Goal: Task Accomplishment & Management: Complete application form

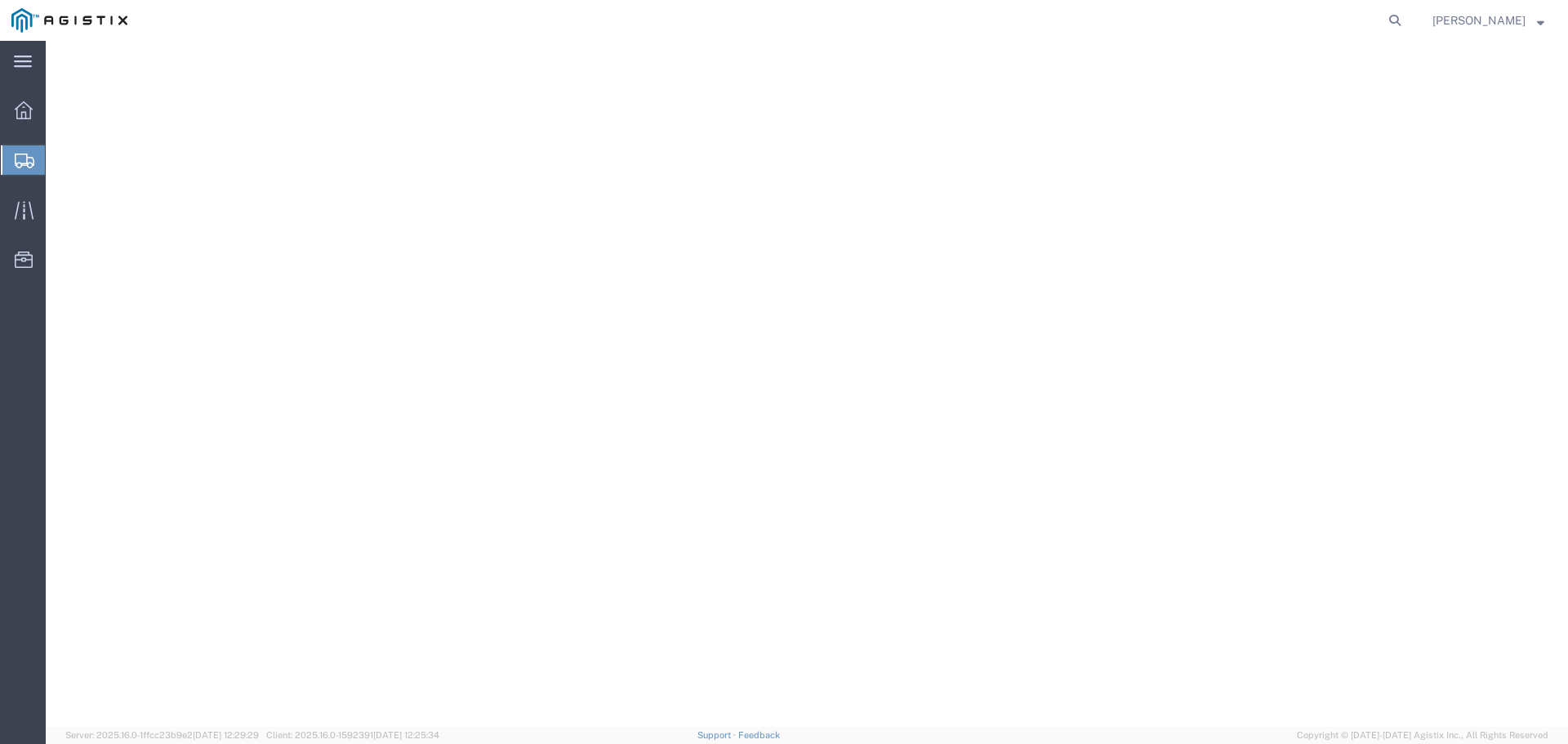
select select "9596"
select select "23082"
select select
select select "[GEOGRAPHIC_DATA]"
select select
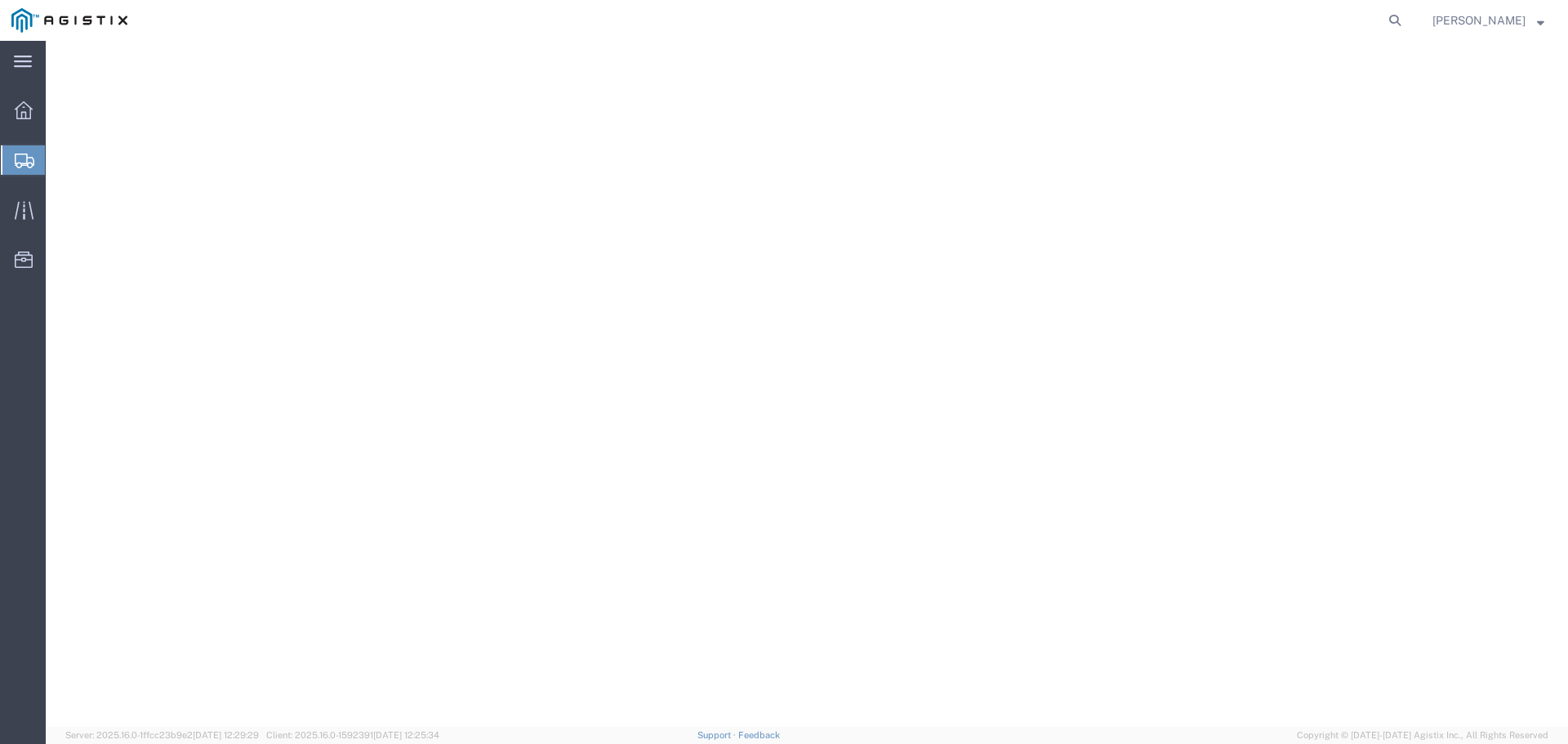
select select "PURCHORD"
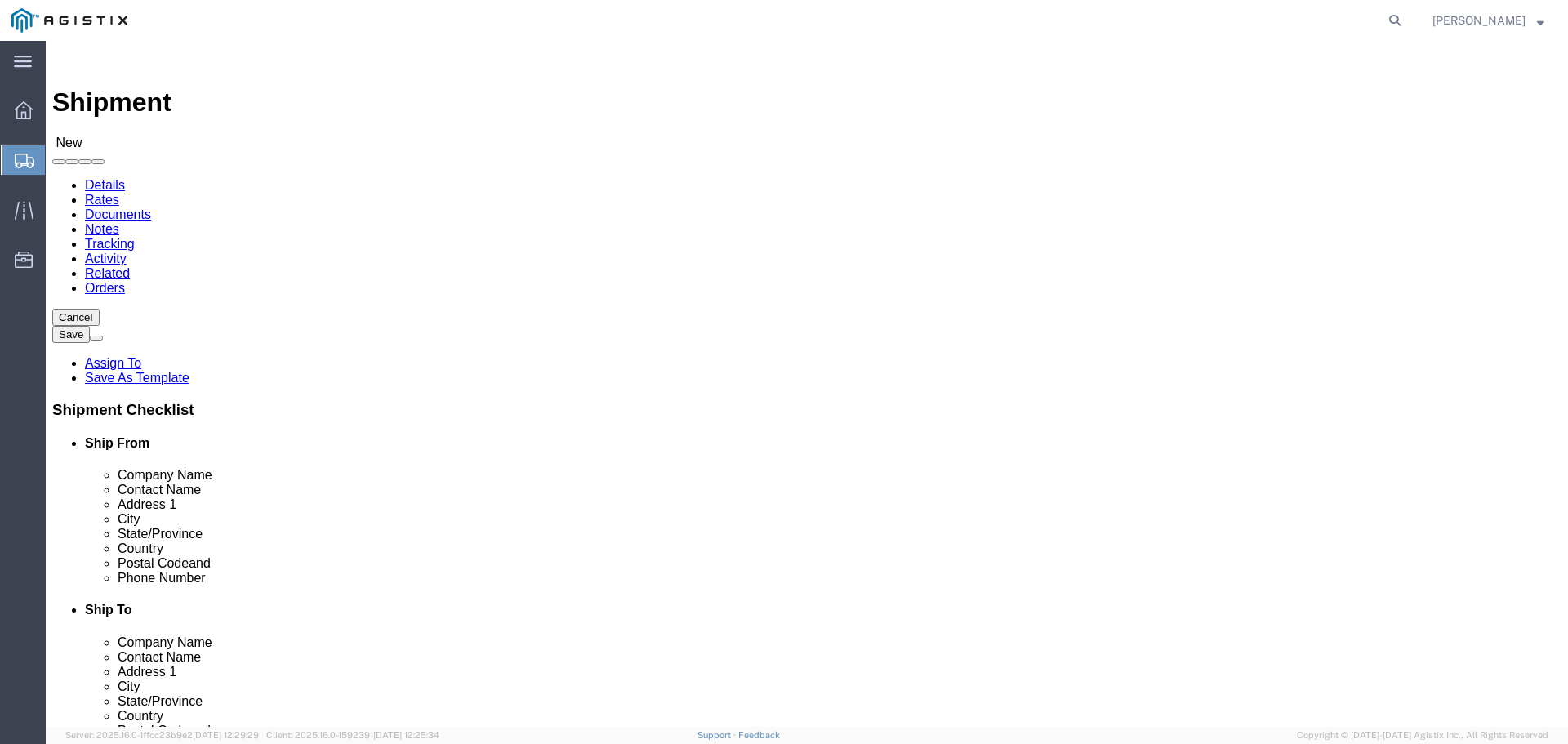
scroll to position [245, 0]
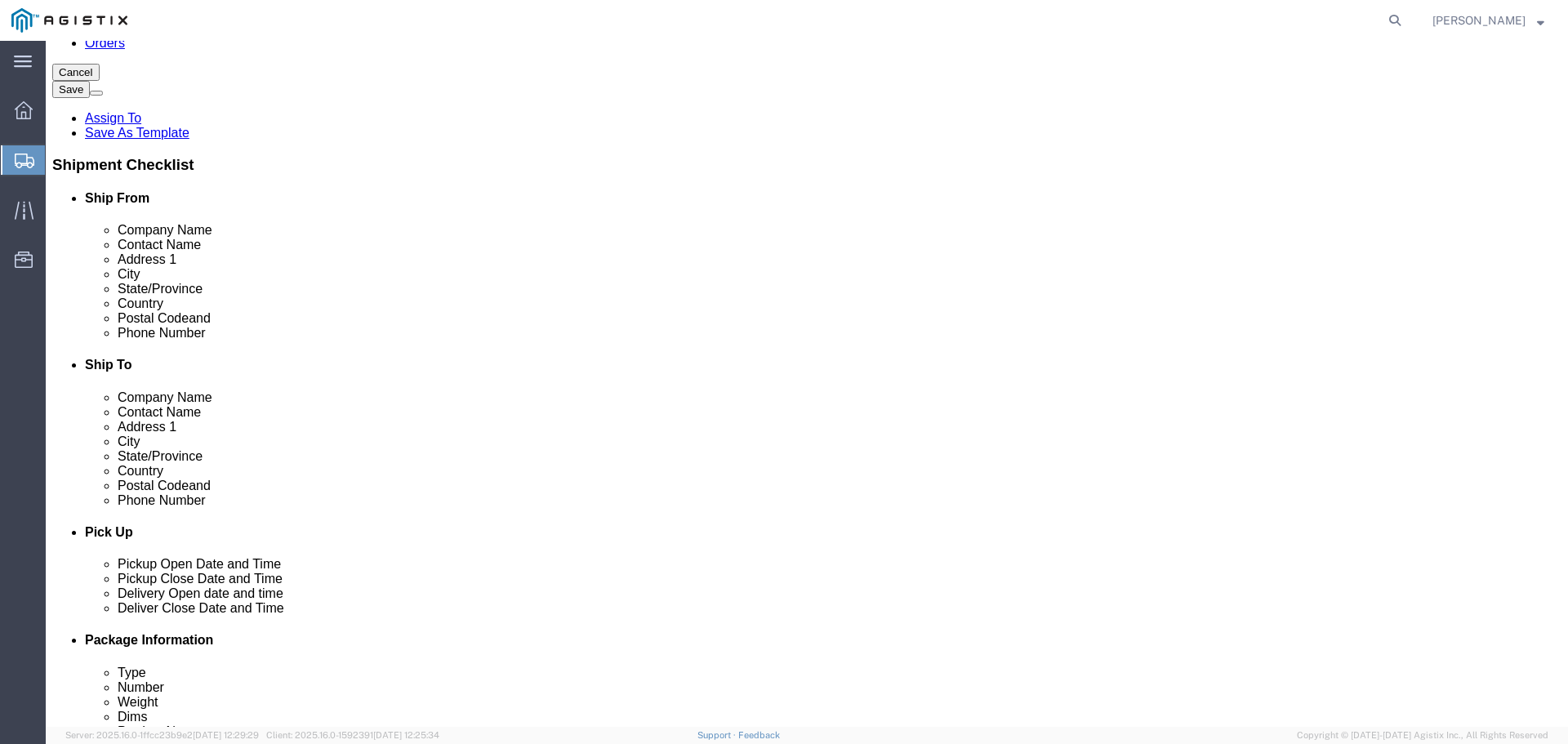
click input "text"
type input "PACIFIC GAS & ELECTRIC CO."
type input "[GEOGRAPHIC_DATA], [GEOGRAPHIC_DATA]"
type input "[STREET_ADDRESS]"
type input "SAN [PERSON_NAME] OBISPO"
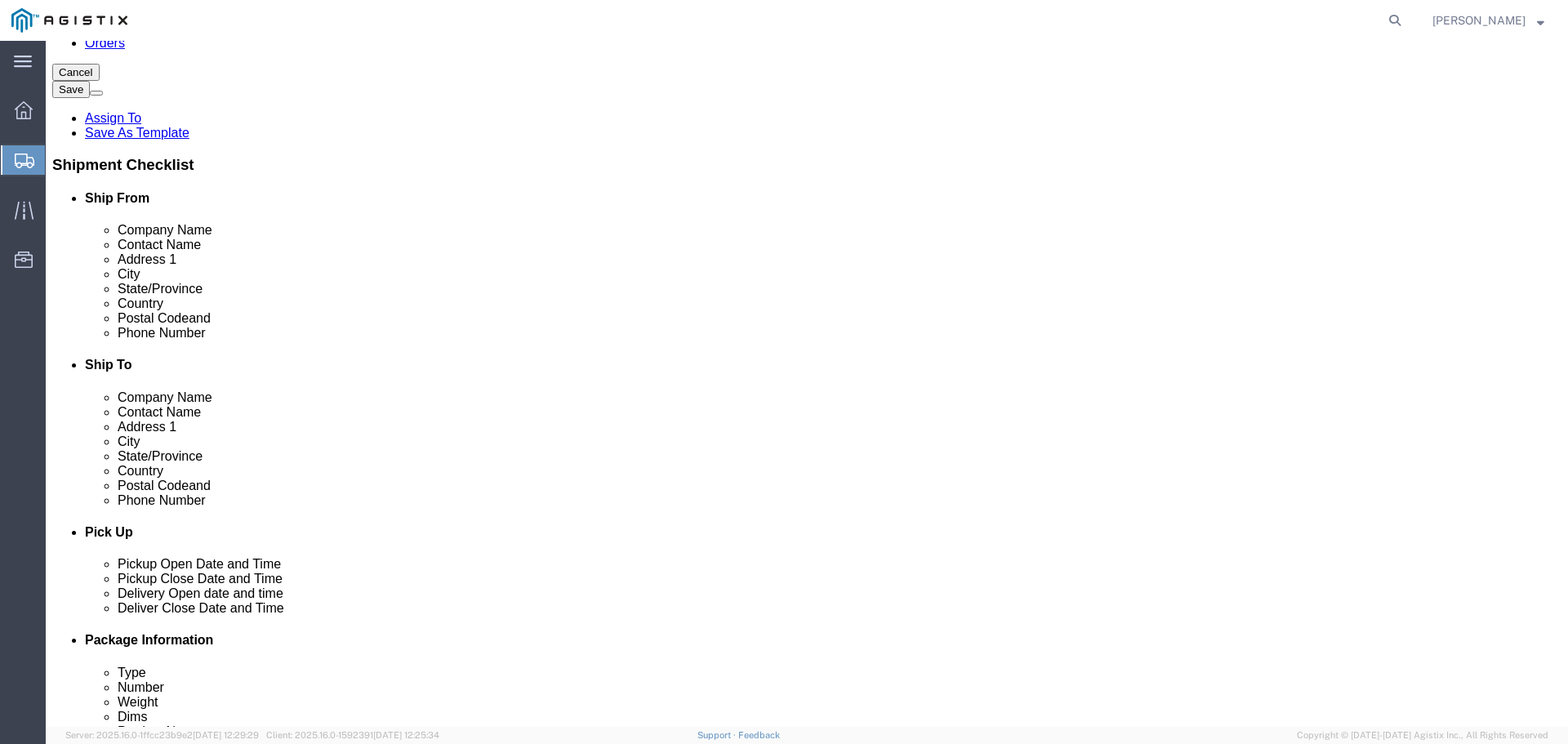
scroll to position [326, 0]
click p "- PG&E - () [STREET_ADDRESS]"
select select "CA"
type input "[GEOGRAPHIC_DATA][PERSON_NAME]"
click input "[GEOGRAPHIC_DATA], [GEOGRAPHIC_DATA]"
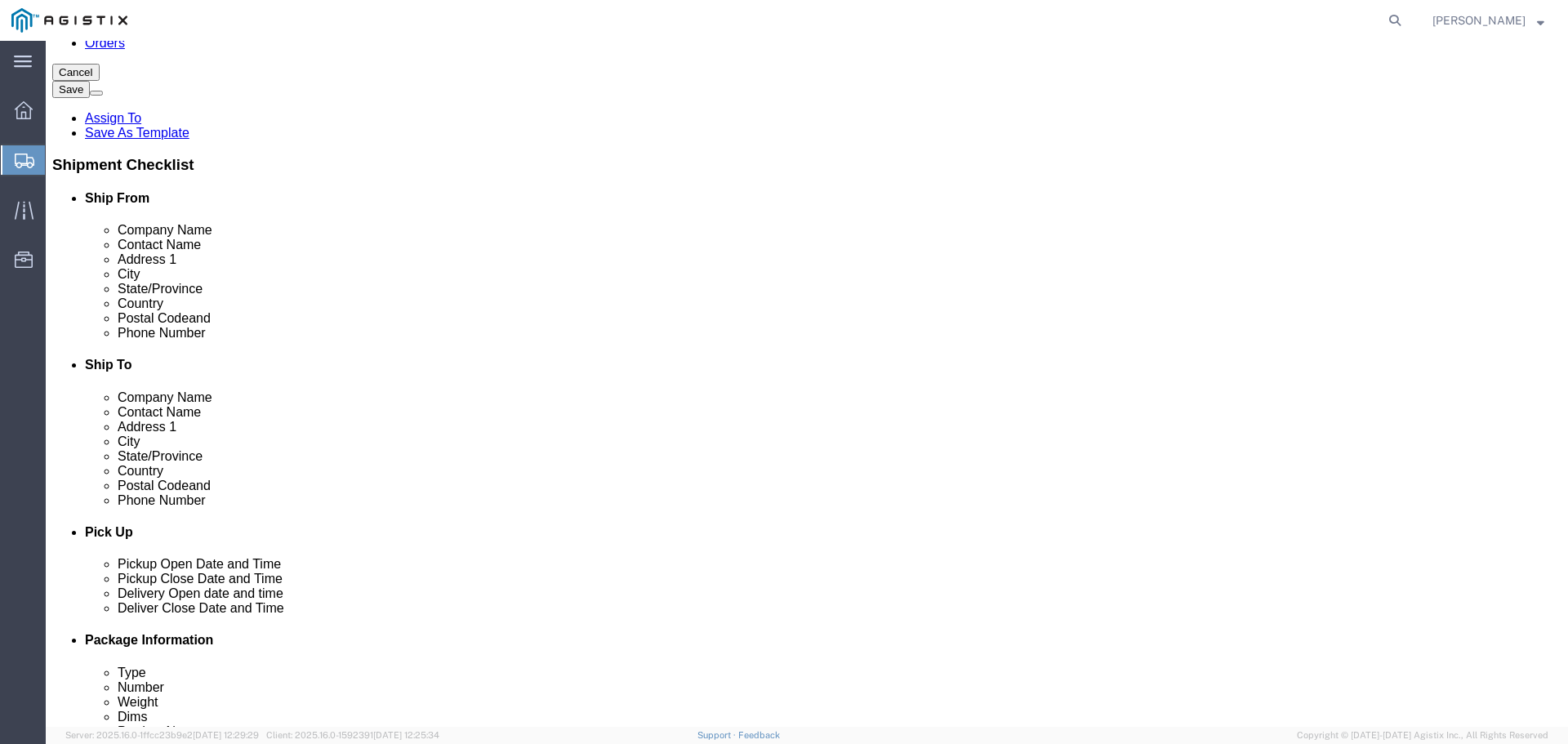
type input "SAN [PERSON_NAME] OBISPO"
click input "text"
type input "[PHONE_NUMBER]"
click input "text"
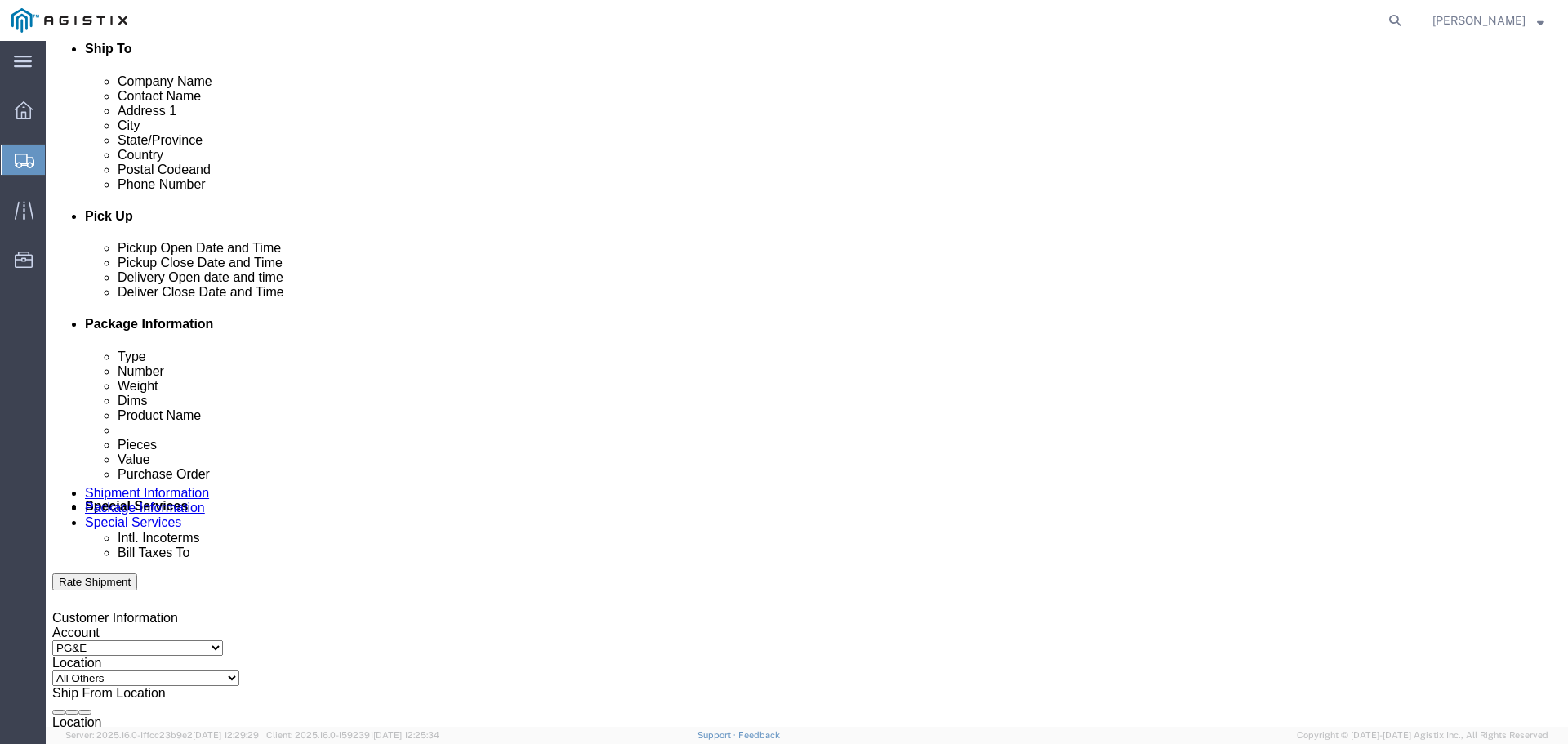
scroll to position [571, 0]
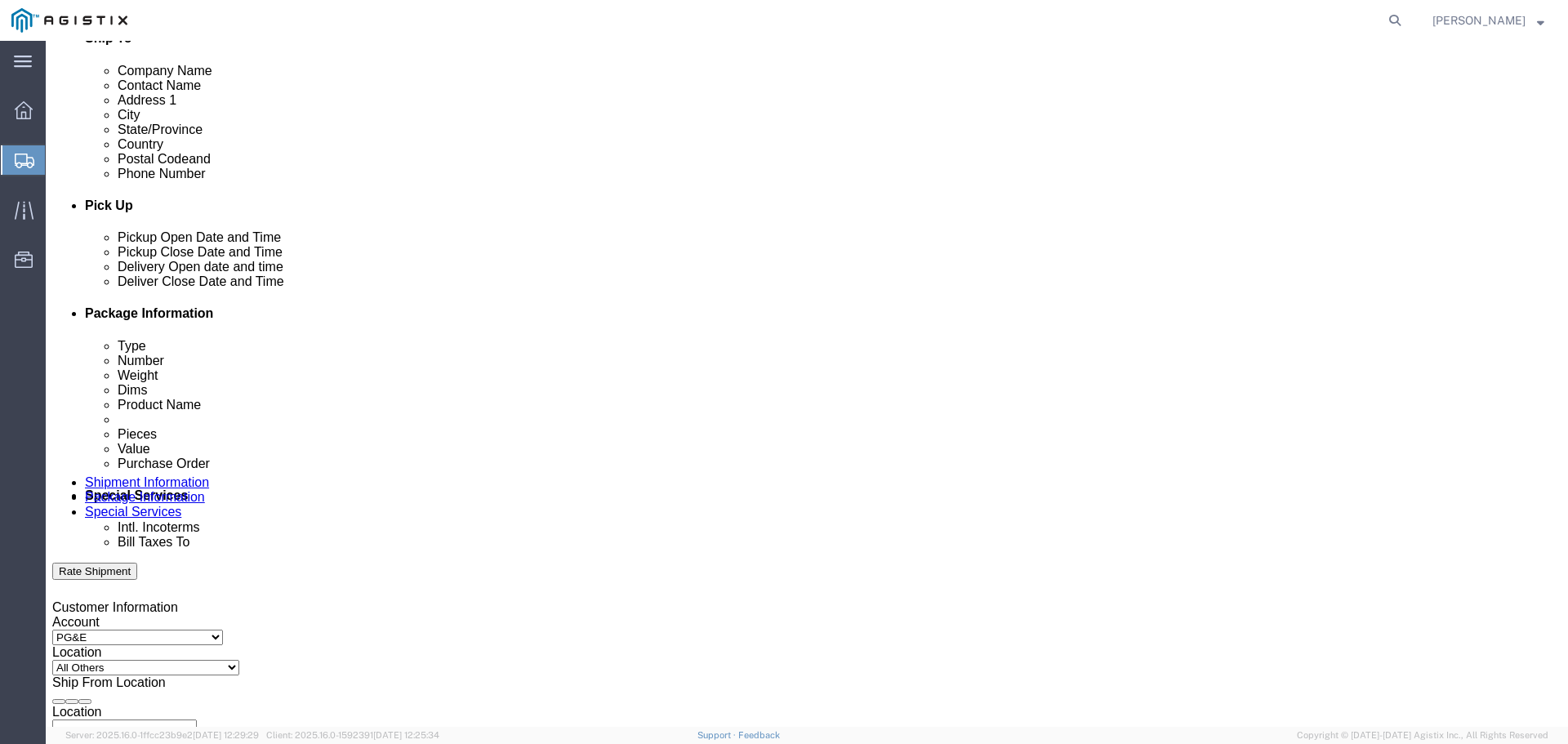
click div
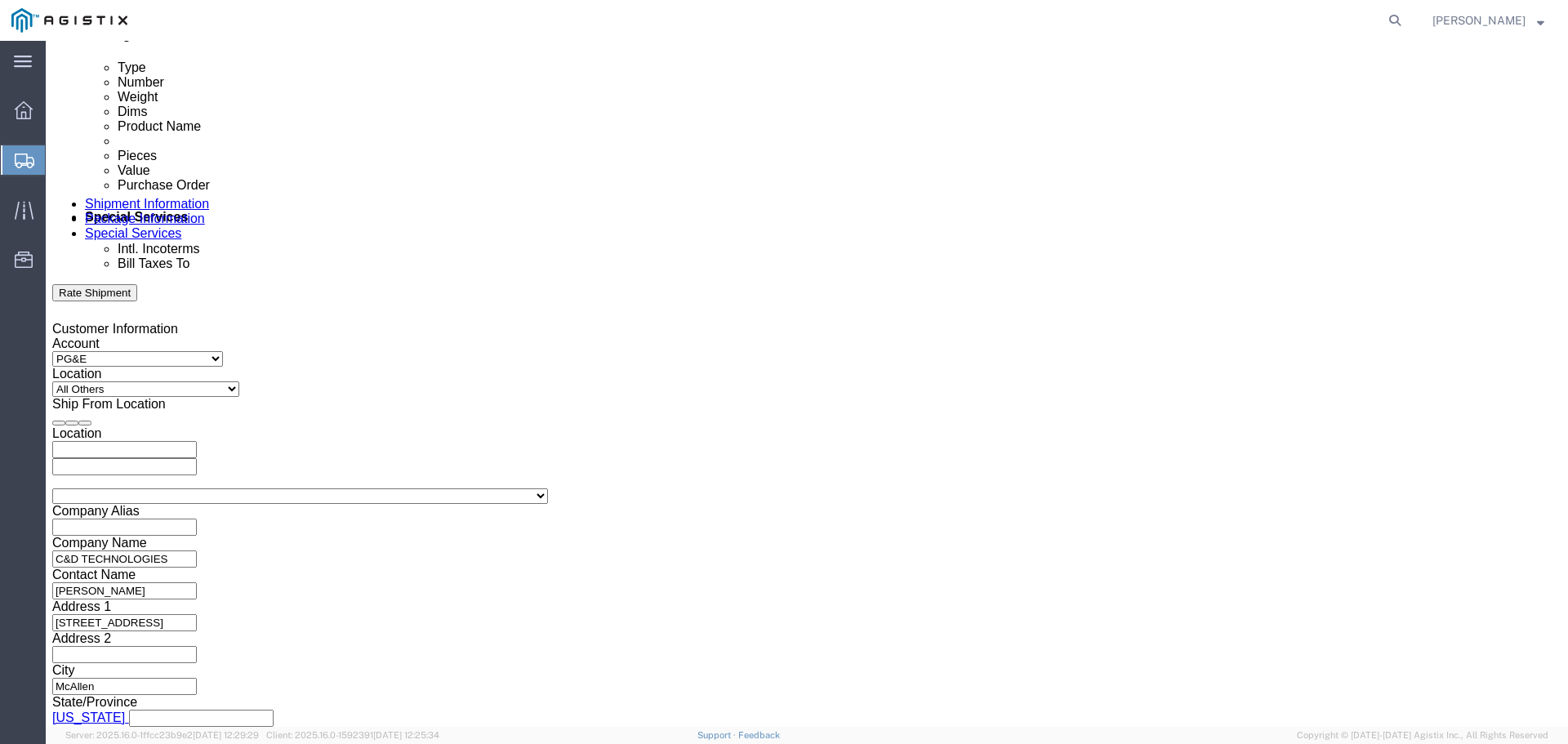
click input "12:00 PM"
click input "8:00 PM"
type input "8:00 AM"
click button "Apply"
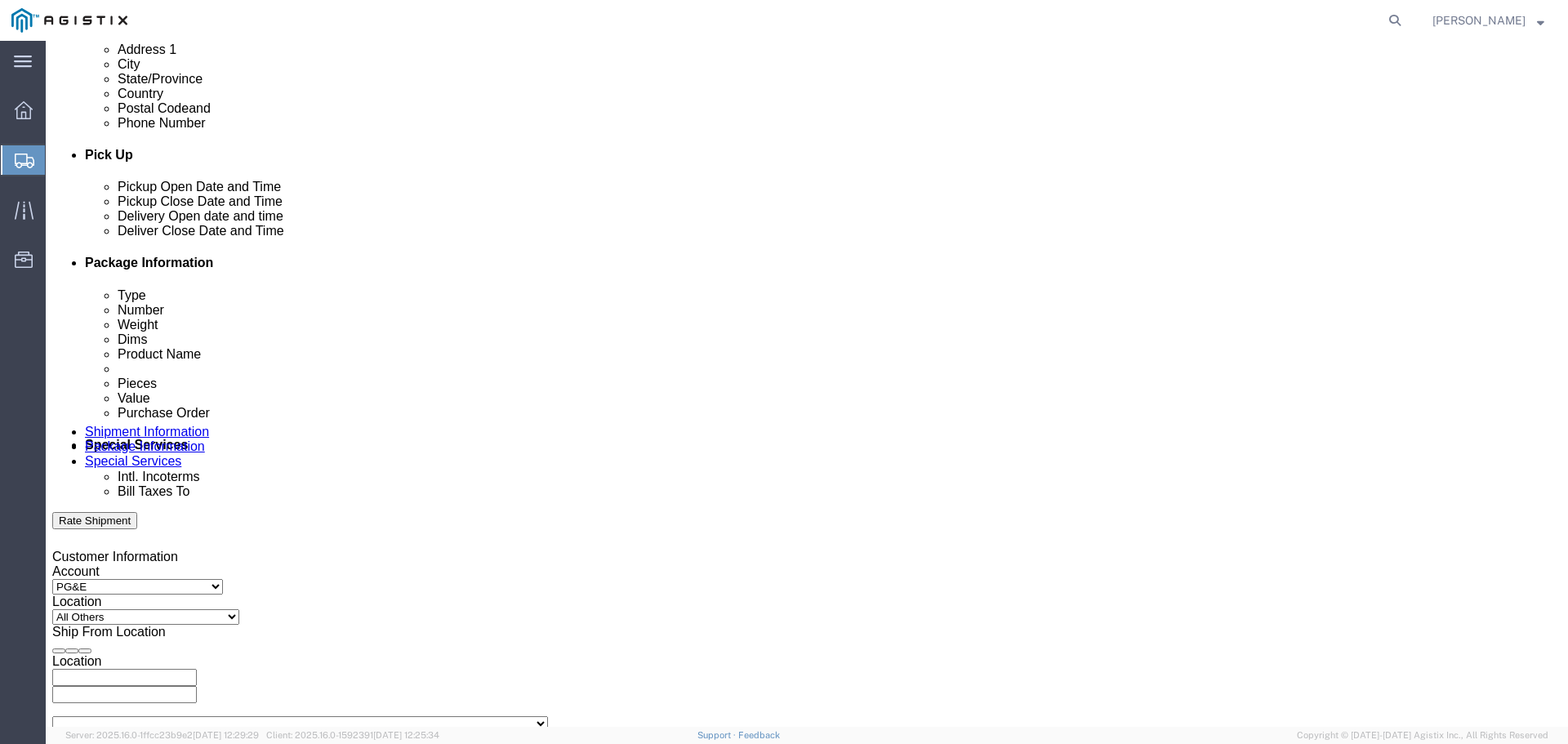
scroll to position [605, 0]
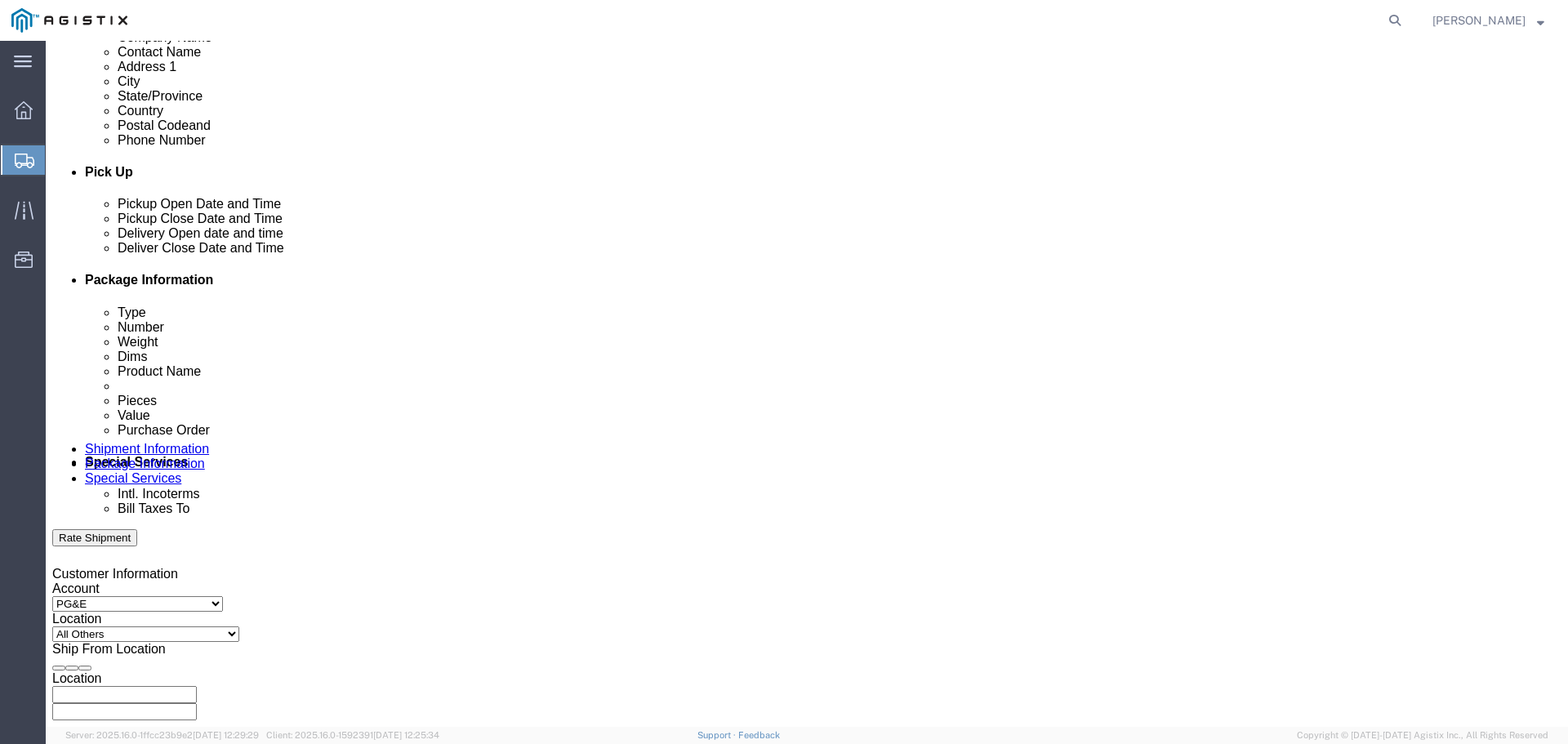
click div
click input "9:00 AM"
click input "2:00 AM"
type input "2:00 PM"
click button "Apply"
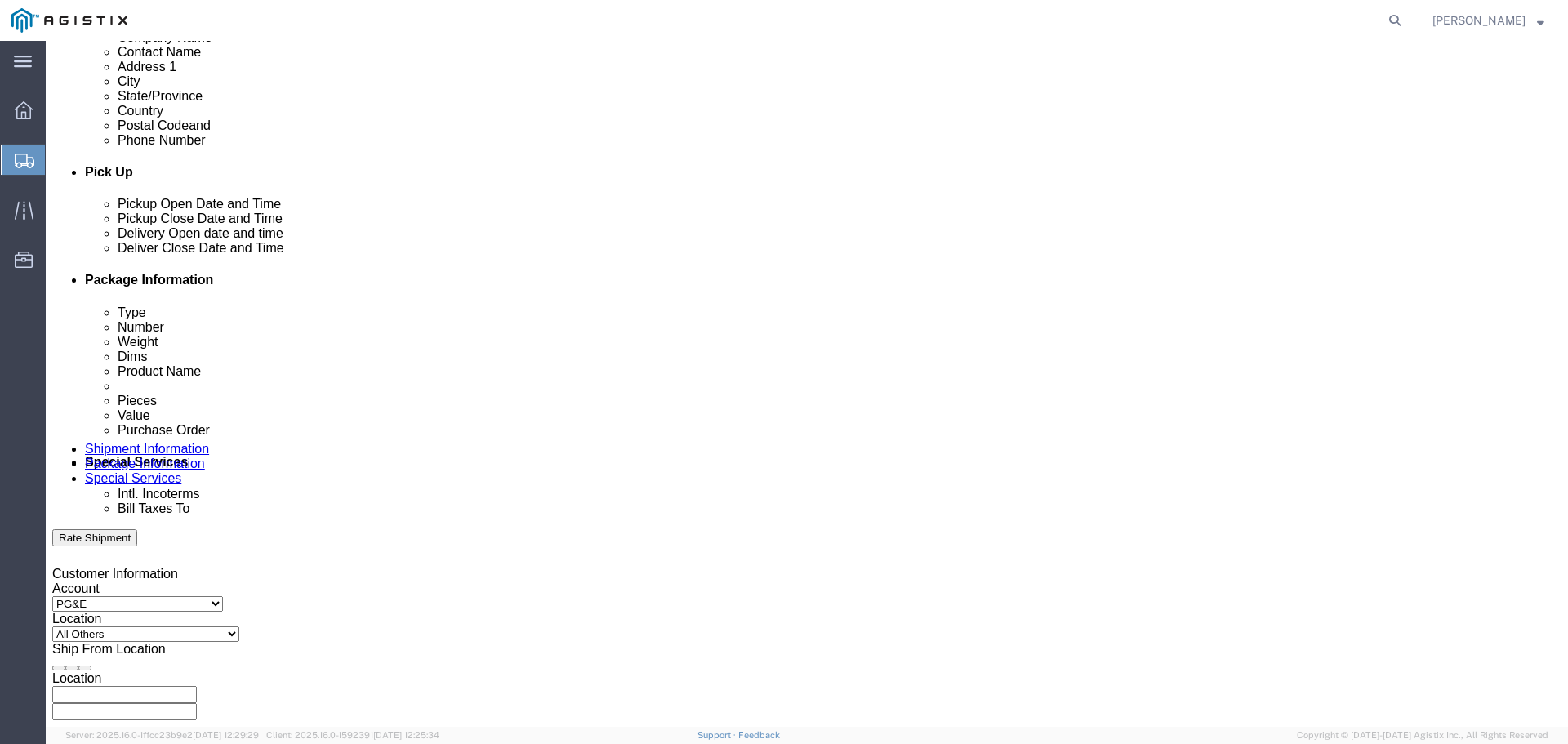
click input "text"
type input "3501405902"
click select "Select Account Type Activity ID Airline Appointment Number ASN Batch Request # …"
select select "ORDERNUM"
click select "Select Account Type Activity ID Airline Appointment Number ASN Batch Request # …"
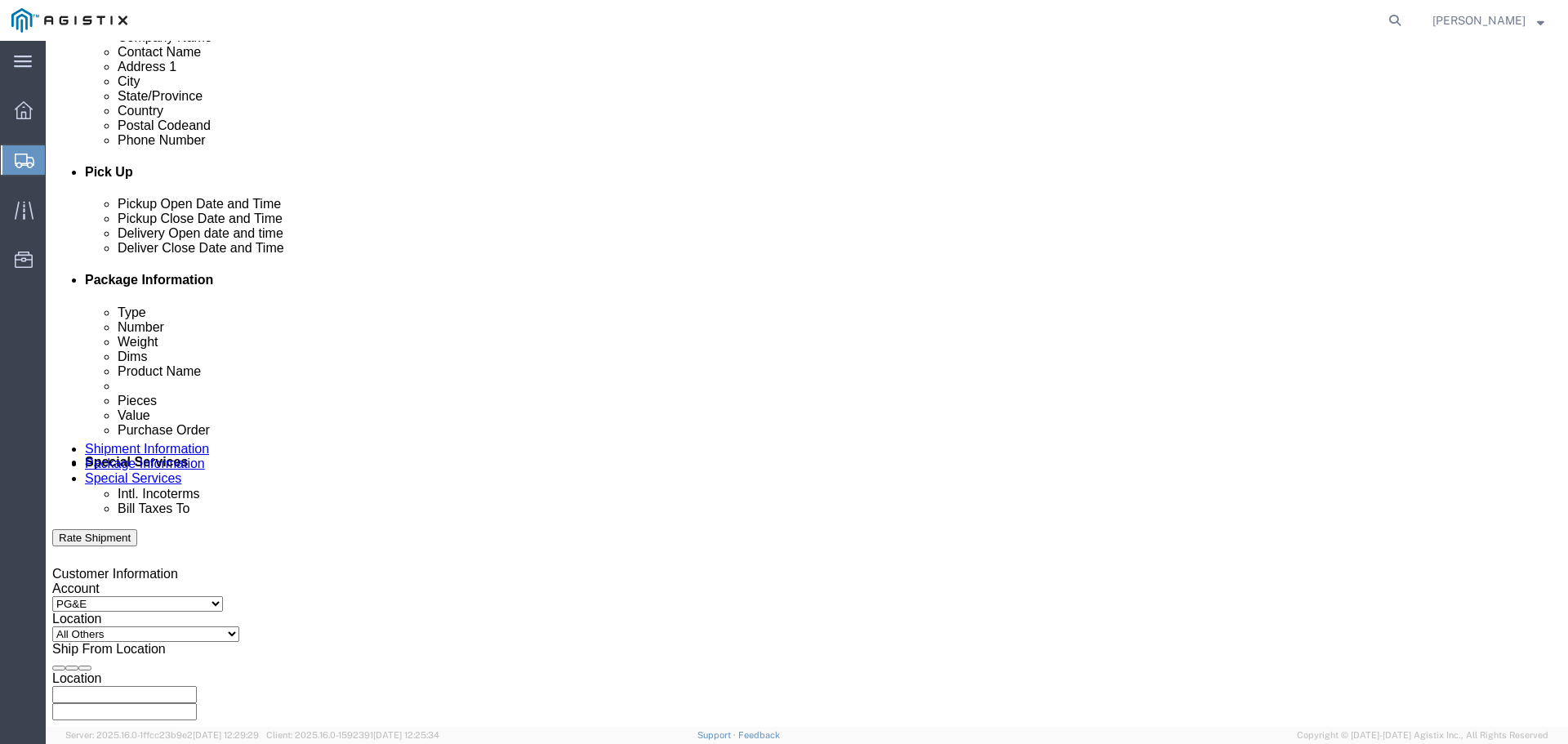
click input "text"
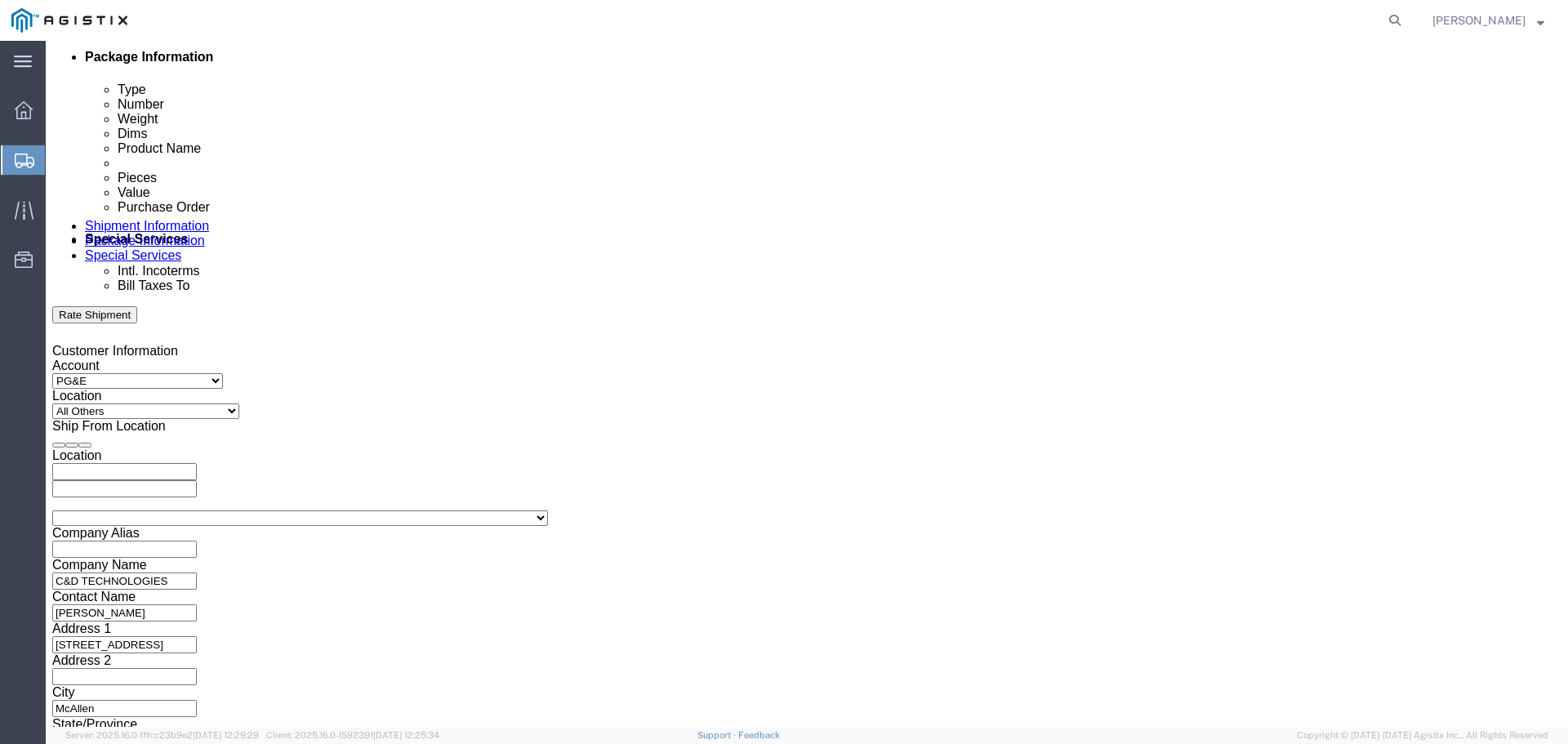
scroll to position [850, 0]
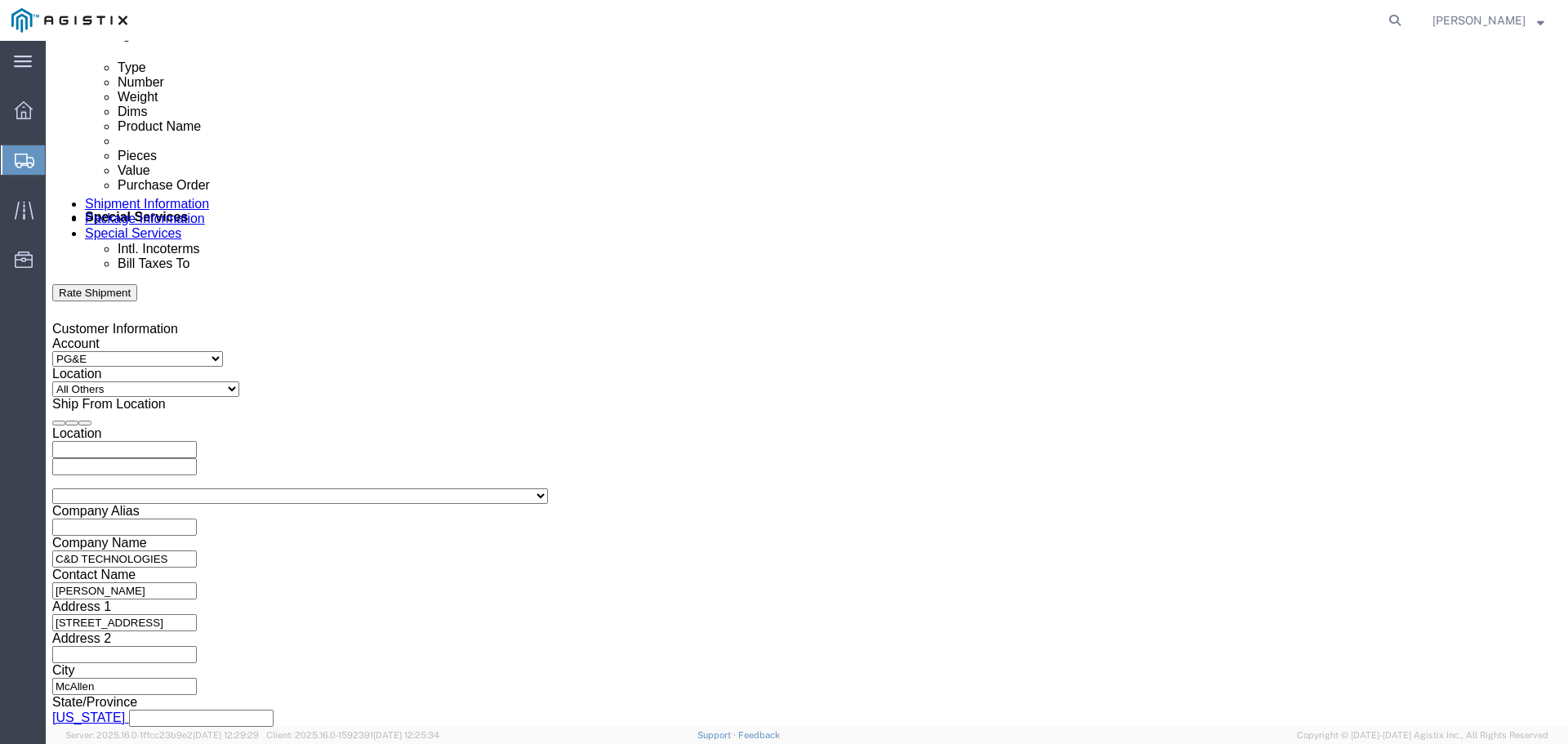
type input "60017887"
click button "Continue"
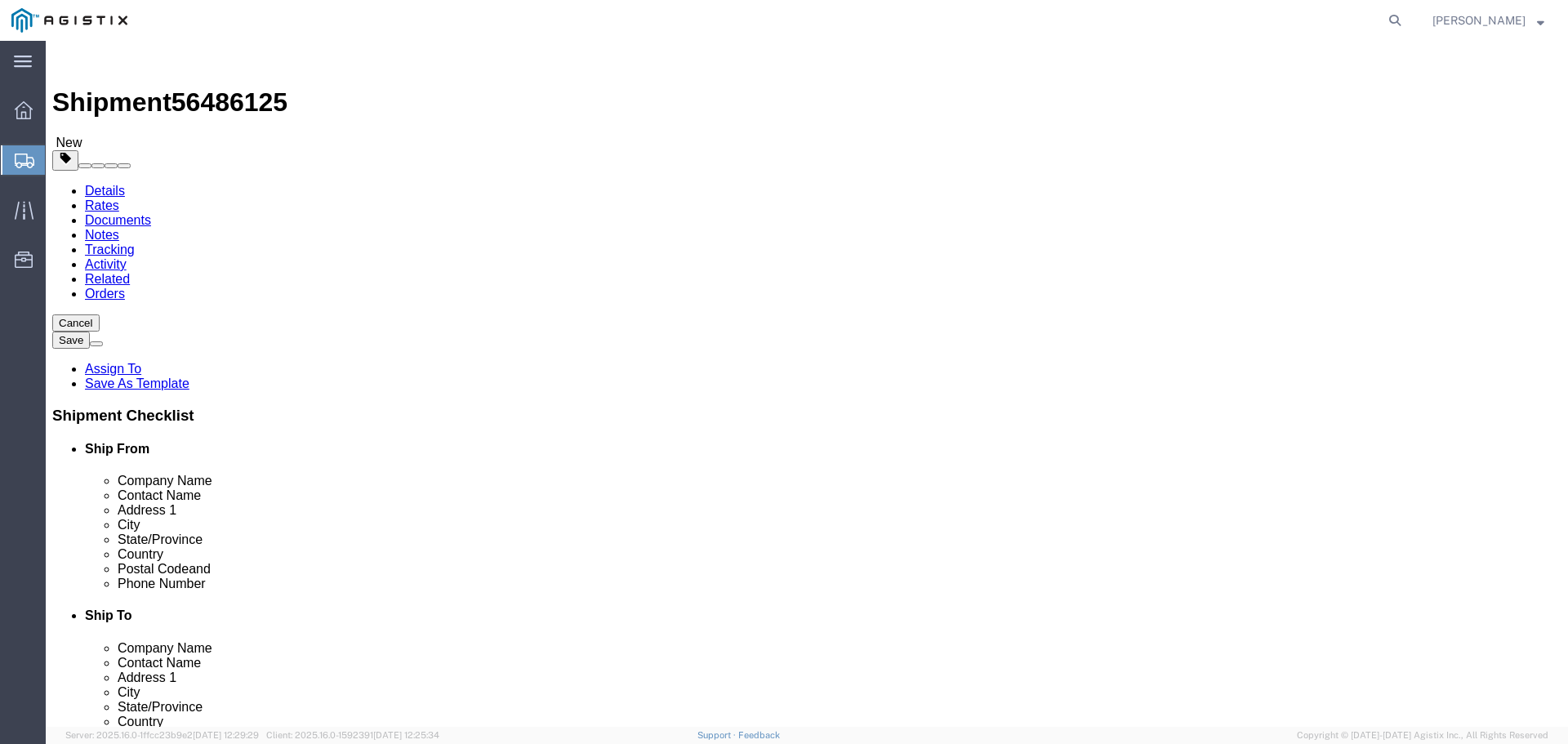
click select "Select Bulk Bundle(s) Cardboard Box(es) Carton(s) Crate(s) Drum(s) (Fiberboard)…"
select select "PSNS"
click select "Select Bulk Bundle(s) Cardboard Box(es) Carton(s) Crate(s) Drum(s) (Fiberboard)…"
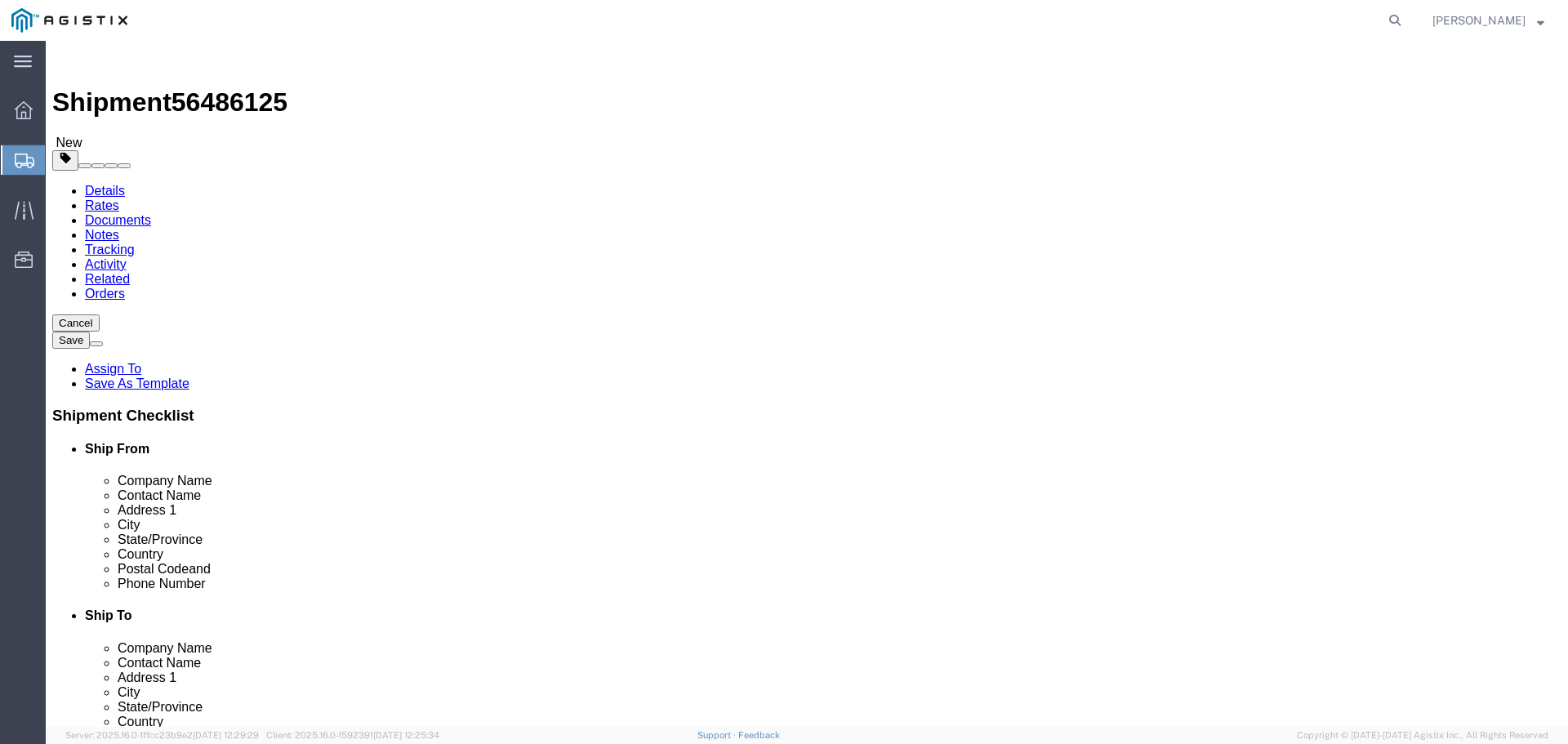
click input "text"
type input "3"
type input "2"
click input "3"
type input "4"
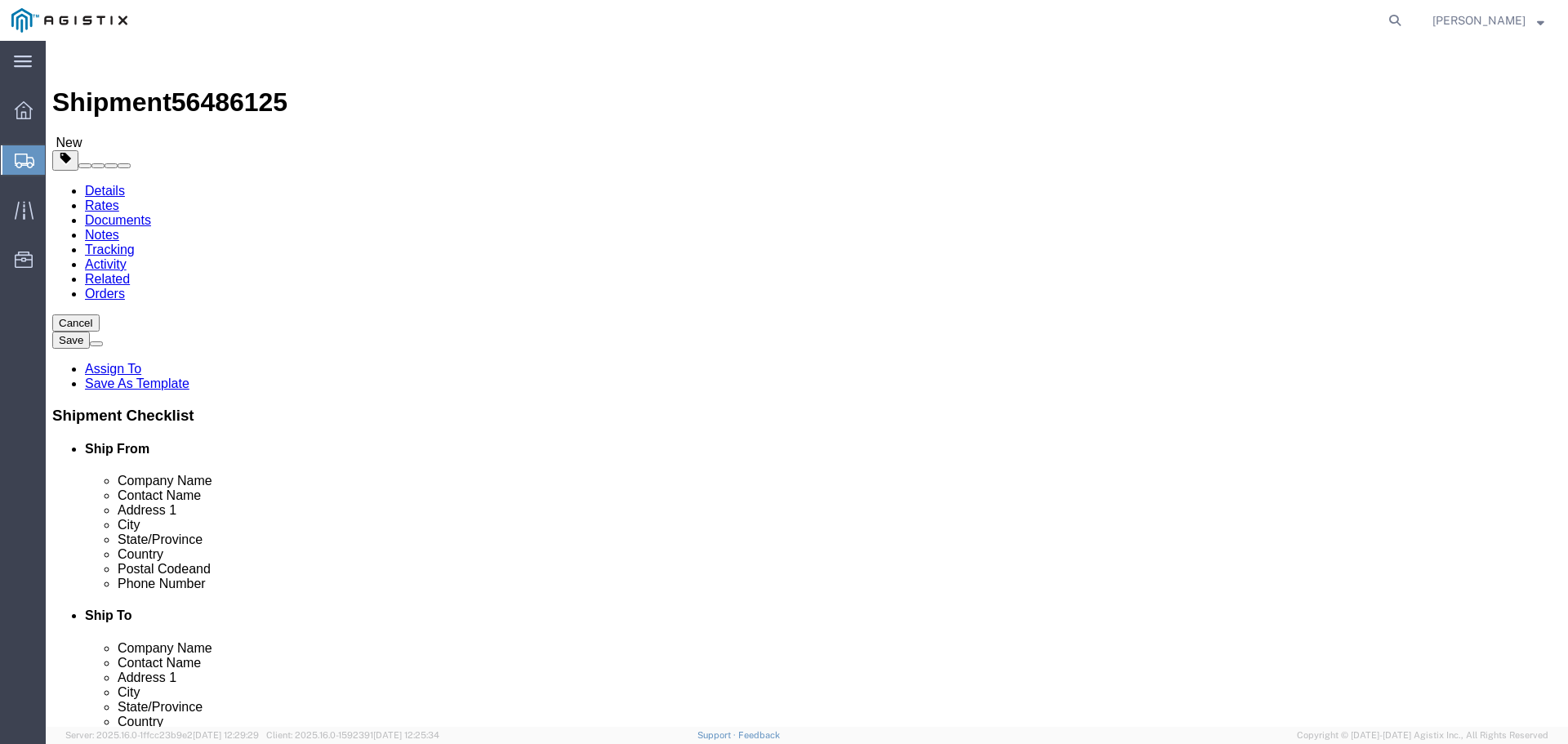
click input "text"
type input "46"
type input "44"
type input "36"
click div "Weight 0.00 Select kgs lbs Ship. t°"
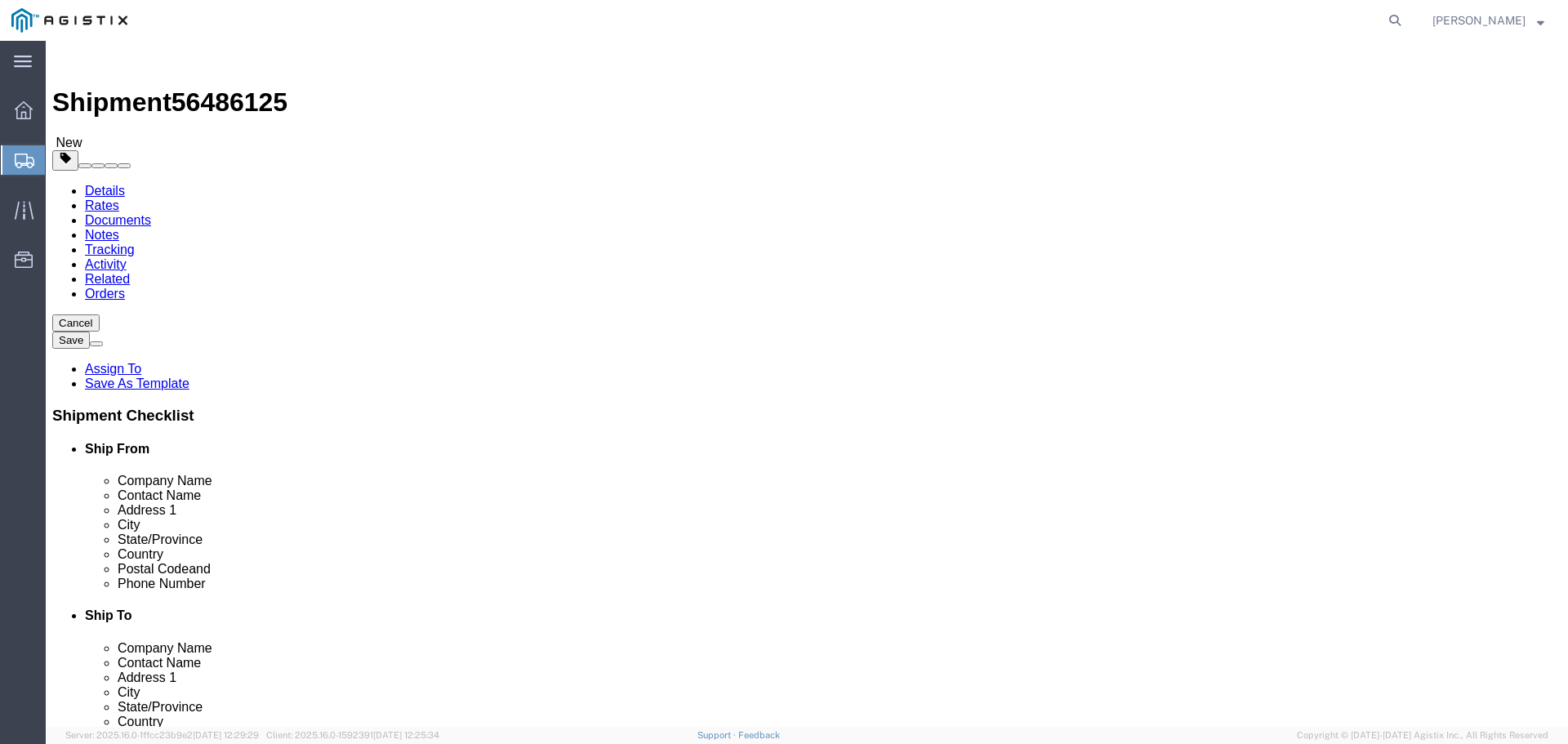
type input "531"
click link "Add Content"
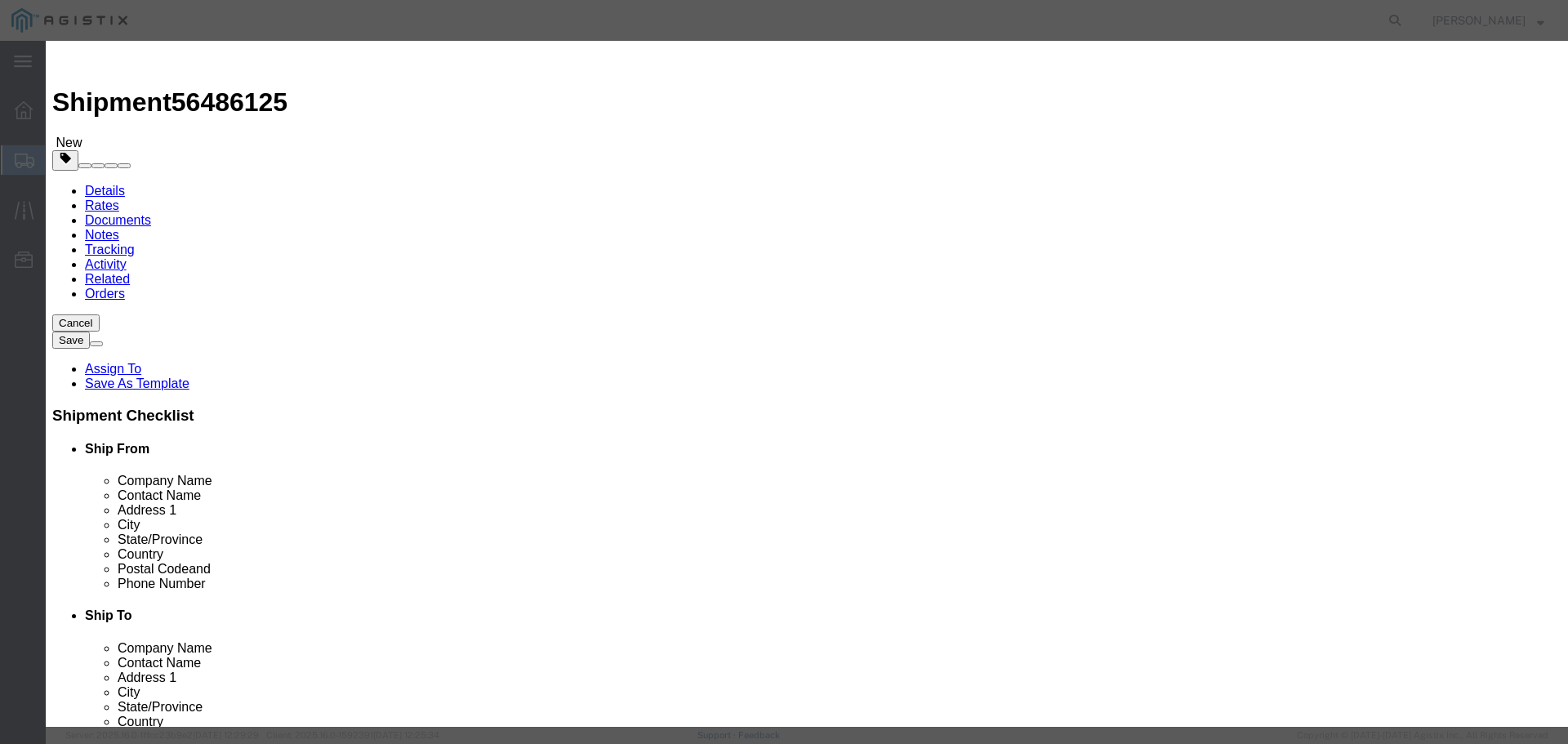
click input "text"
type input "BATTERIES"
click div "Product Name BATTERIES Pieces 0 Select Bag Barrels 100Board Feet Bottle Box Bli…"
type input "2"
click textarea
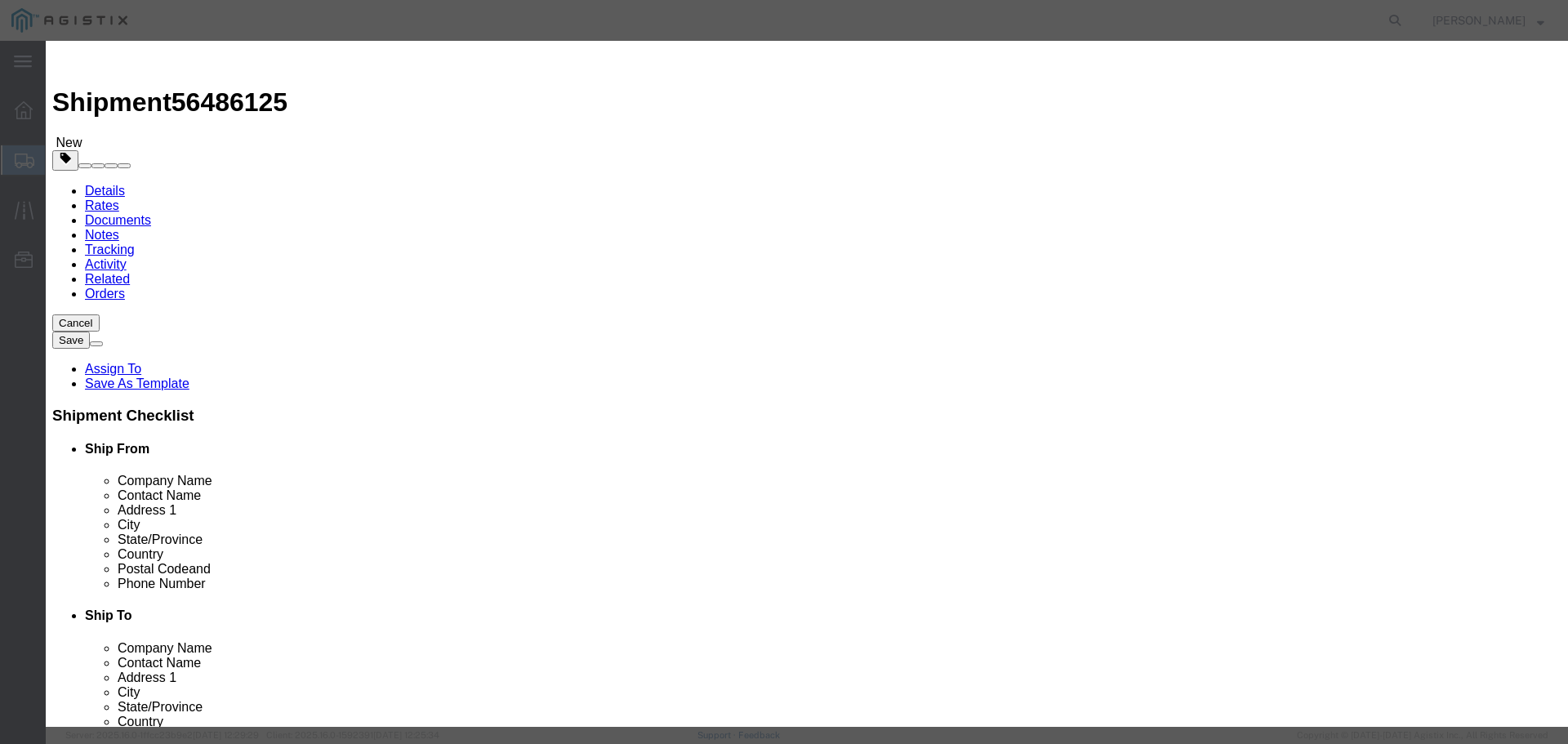
type textarea "BATTERIES, WET, NON SPILLABLE, ELECTRIC STORAGE, NOT REGULATED, CLASS 60"
click input "text"
type input "2436.00"
click select "Select 50 55 60 65 70 85 92.5 100 125 175 250 300 400"
select select "60"
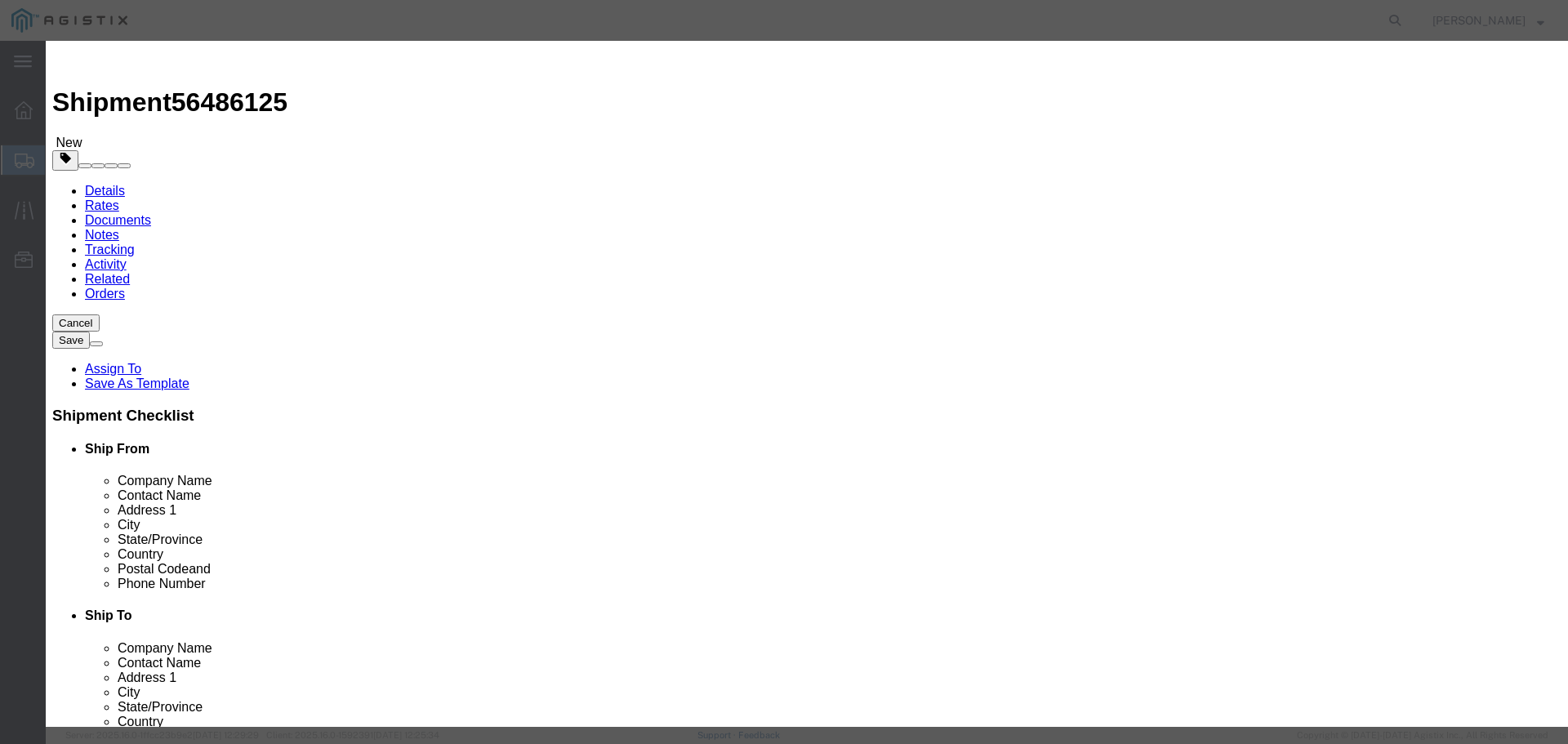
click select "Select 50 55 60 65 70 85 92.5 100 125 175 250 300 400"
click button "Save & Close"
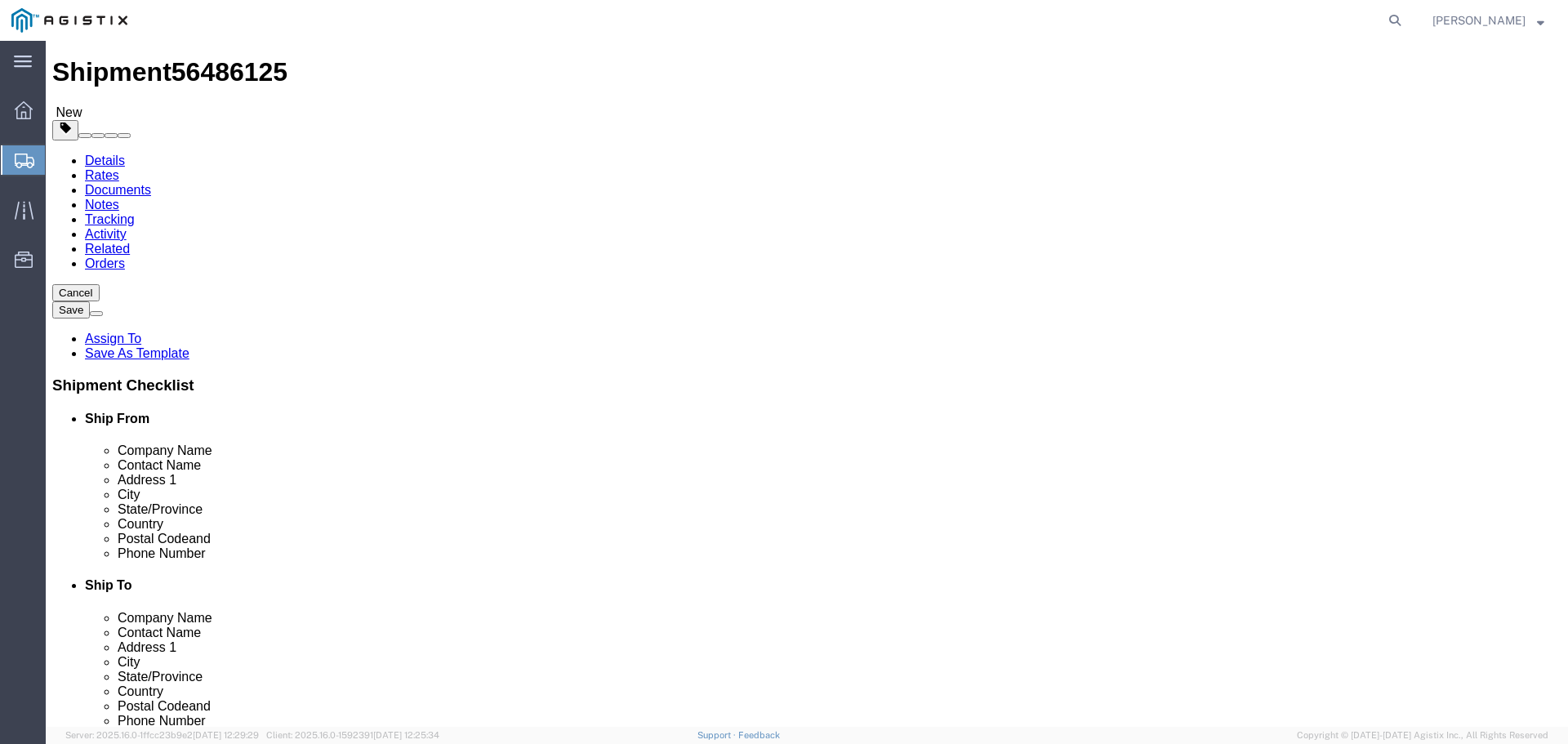
scroll to position [46, 0]
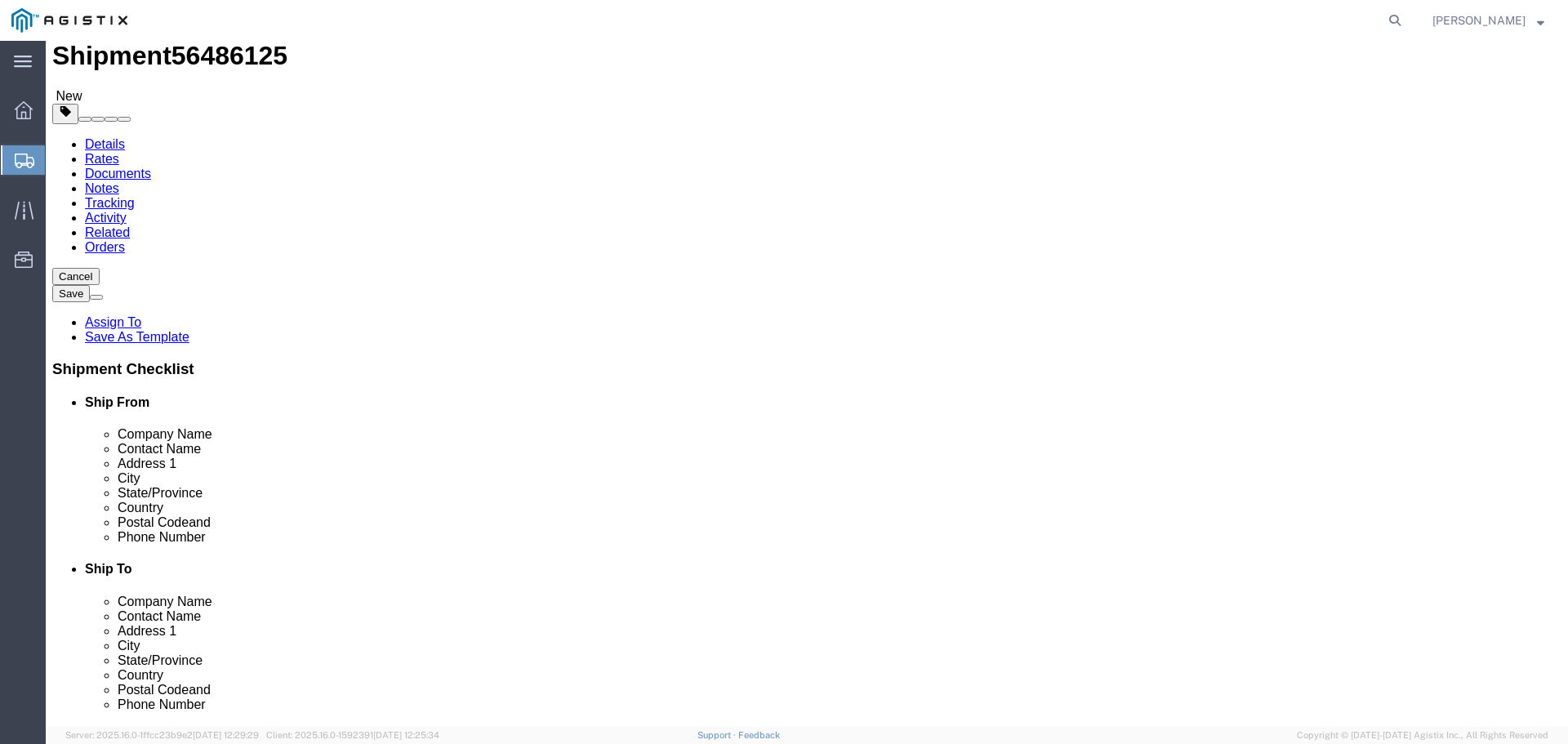
click button "Continue"
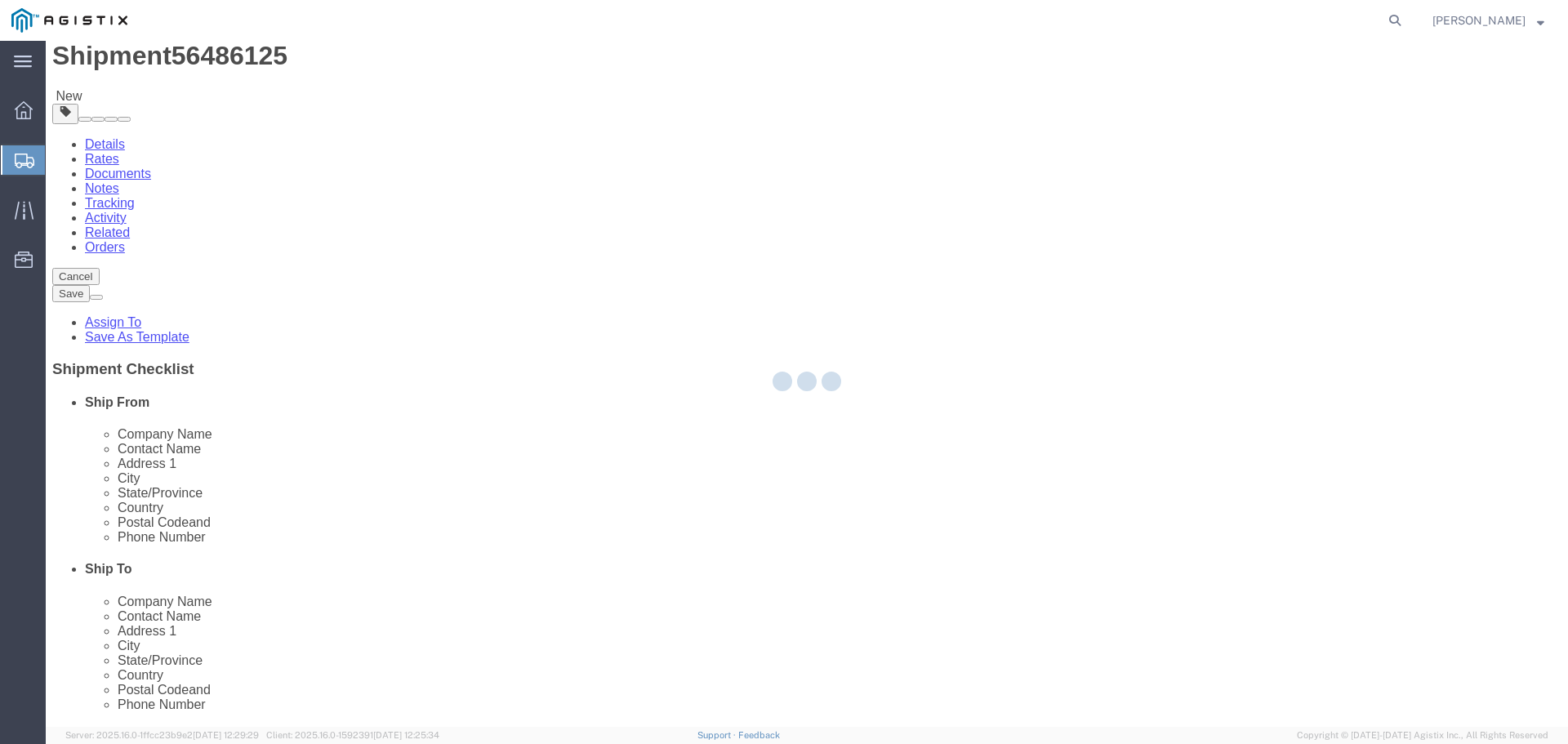
scroll to position [0, 0]
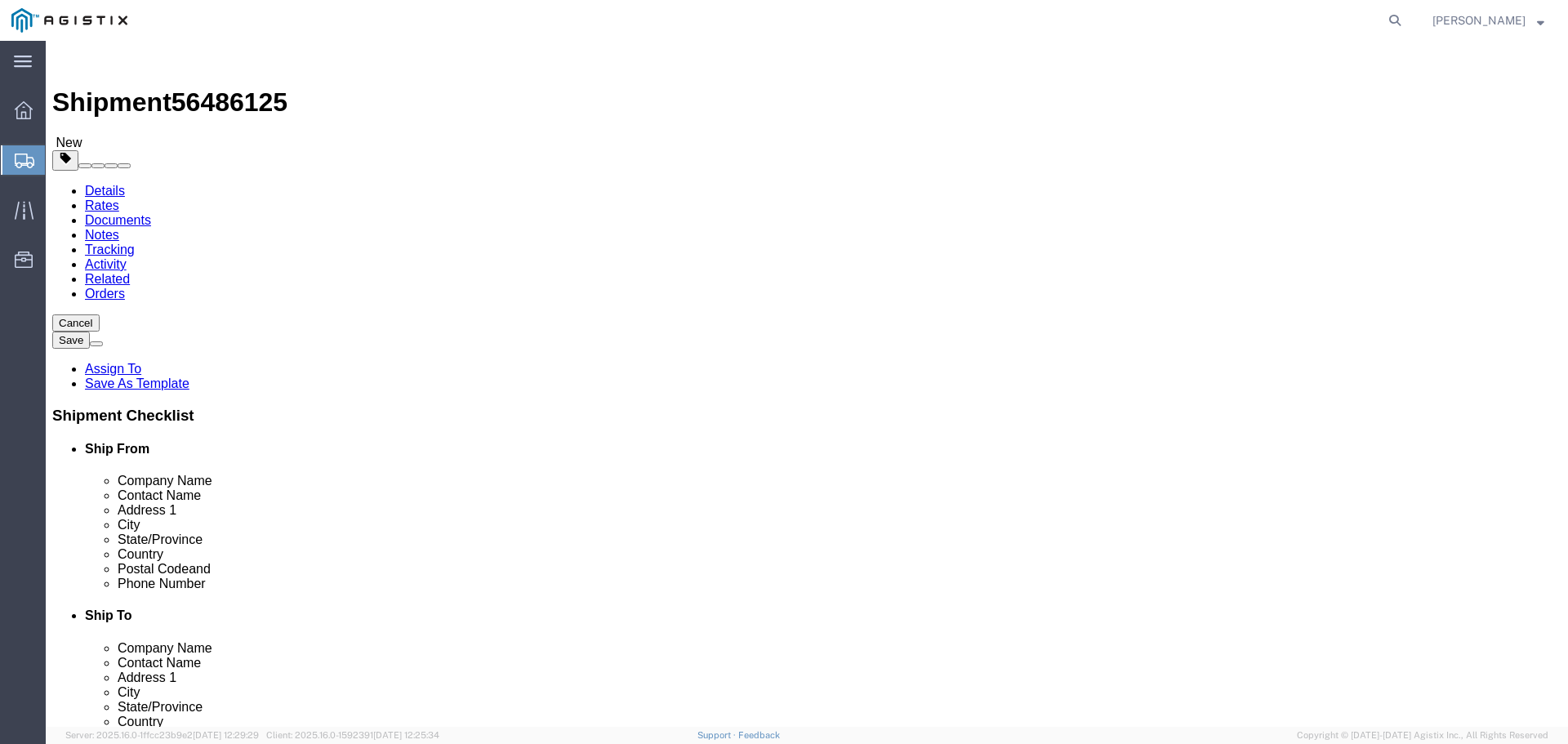
click button "Rate Shipment"
